Goal: Task Accomplishment & Management: Complete application form

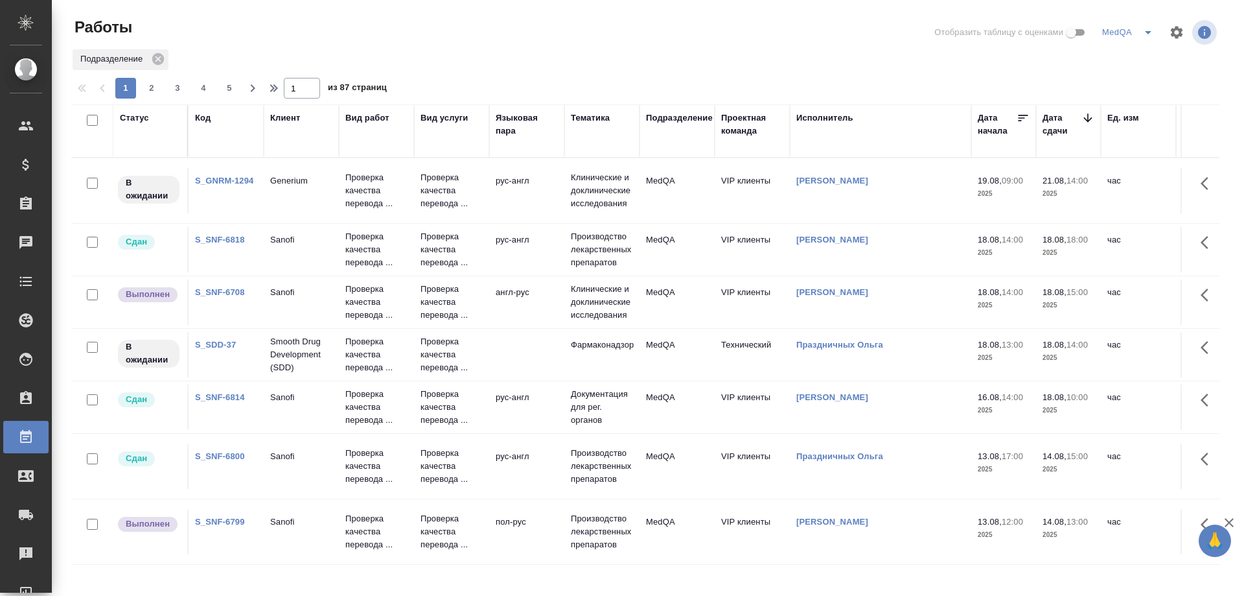
click at [226, 176] on link "S_GNRM-1294" at bounding box center [224, 181] width 58 height 10
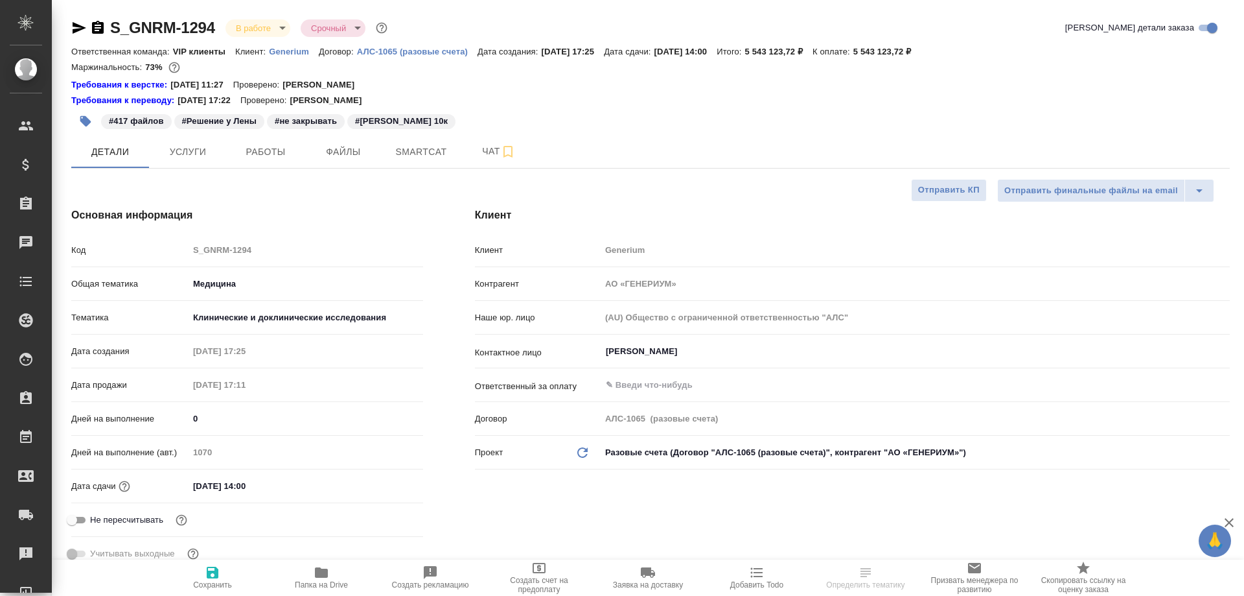
select select "RU"
type input "Комаров Роман"
type input "Грабко Мария"
click at [322, 578] on icon "button" at bounding box center [322, 572] width 16 height 16
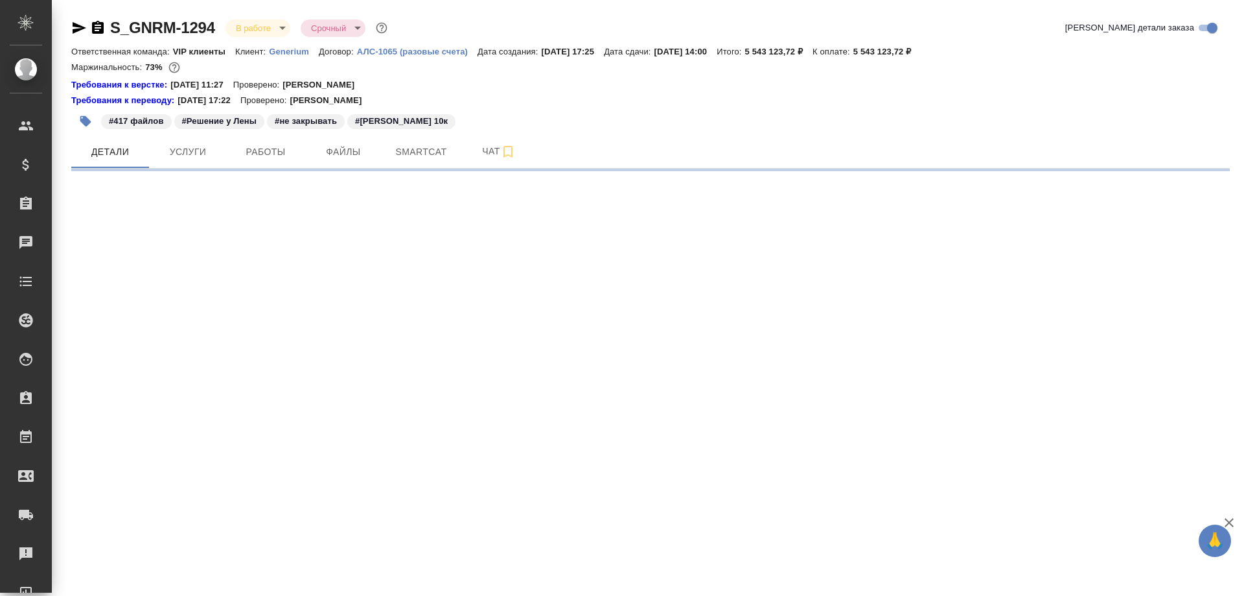
select select "RU"
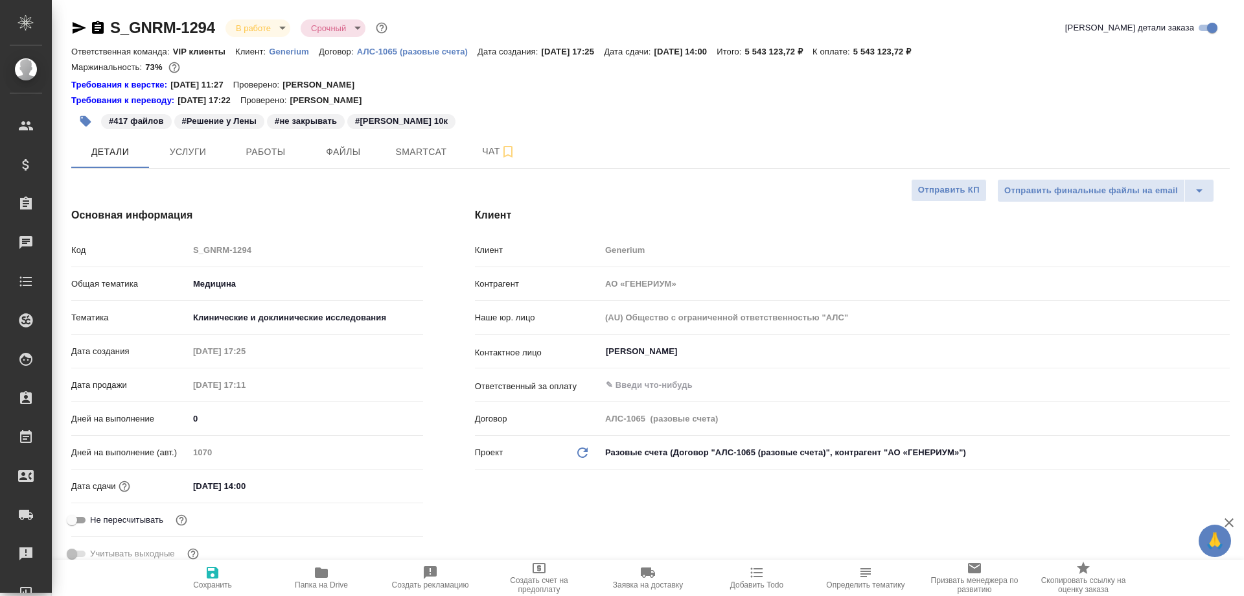
type textarea "x"
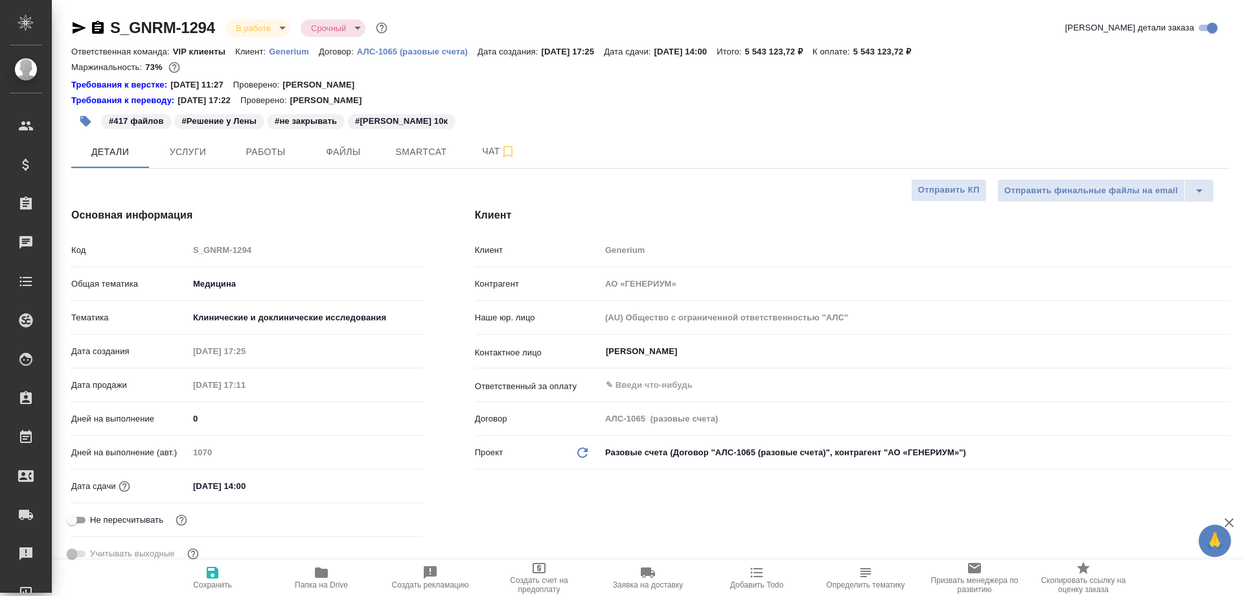
type textarea "x"
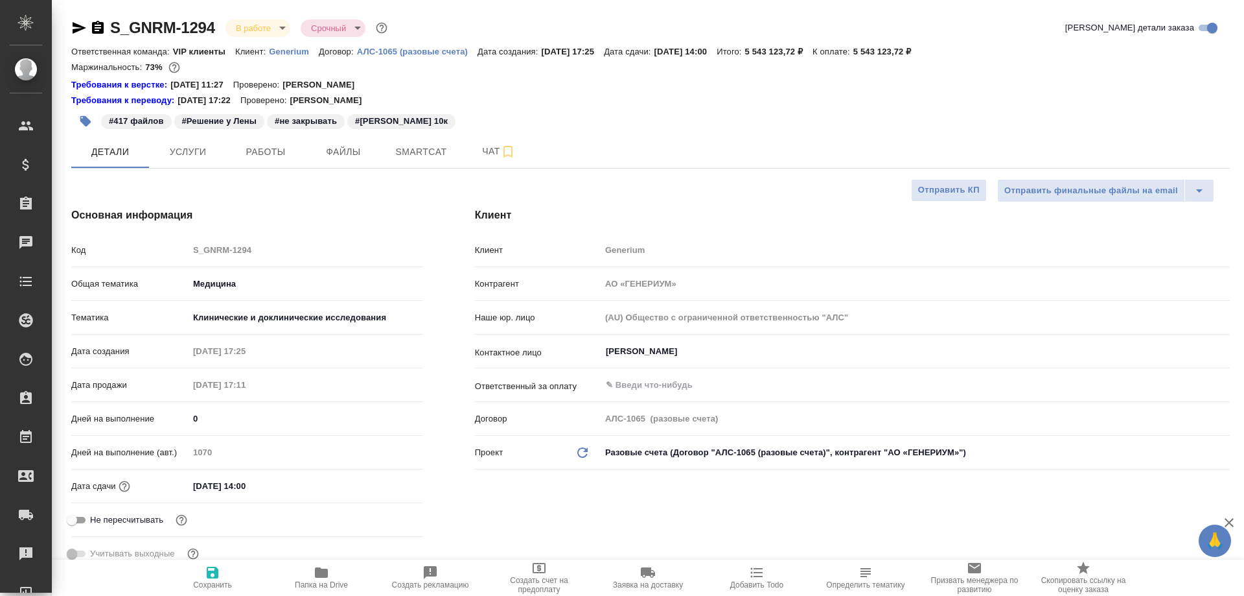
type textarea "x"
